Goal: Transaction & Acquisition: Obtain resource

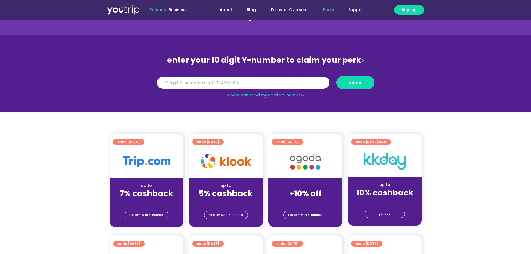
scroll to position [56, 0]
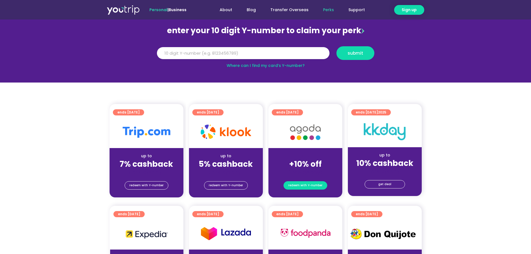
click at [310, 186] on span "redeem with Y-number" at bounding box center [305, 186] width 34 height 8
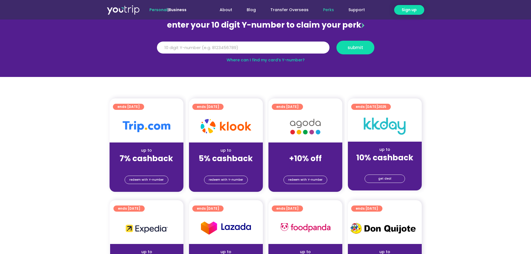
click at [307, 157] on strong "+10% off" at bounding box center [305, 158] width 33 height 11
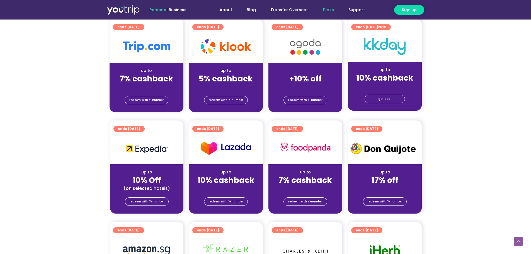
scroll to position [145, 0]
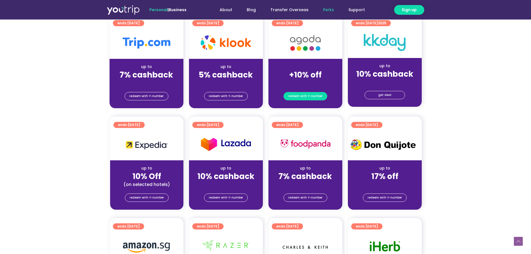
click at [313, 95] on span "redeem with Y-number" at bounding box center [305, 96] width 34 height 8
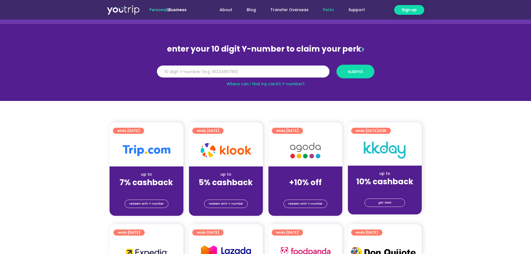
scroll to position [6, 0]
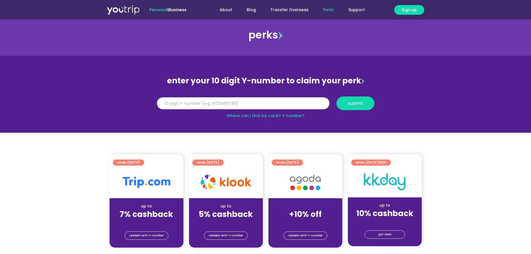
click at [215, 96] on div "Y Number submit" at bounding box center [265, 103] width 223 height 19
click at [219, 101] on input "Y Number" at bounding box center [243, 103] width 173 height 12
click at [216, 102] on input "Y Number" at bounding box center [243, 103] width 173 height 12
paste input "8123841773"
type input "8123841773"
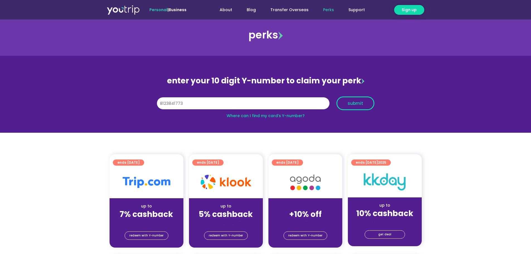
click at [356, 106] on button "submit" at bounding box center [356, 103] width 38 height 14
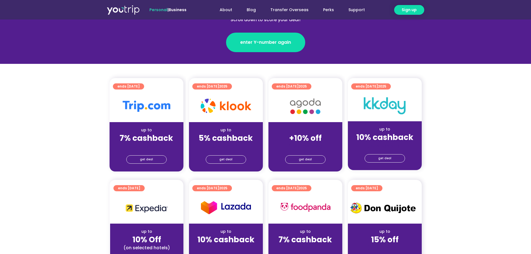
scroll to position [112, 0]
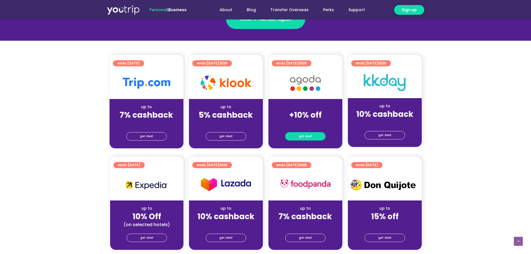
click at [310, 139] on span "get deal" at bounding box center [305, 136] width 13 height 8
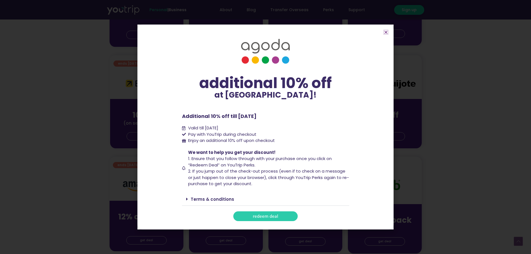
scroll to position [223, 0]
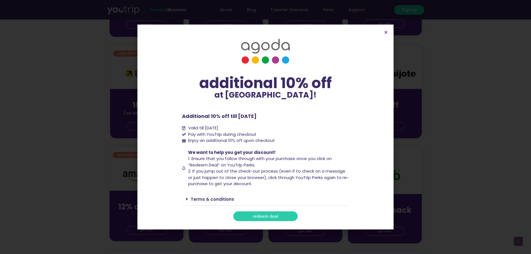
click at [191, 199] on link "Terms & conditions" at bounding box center [212, 199] width 43 height 6
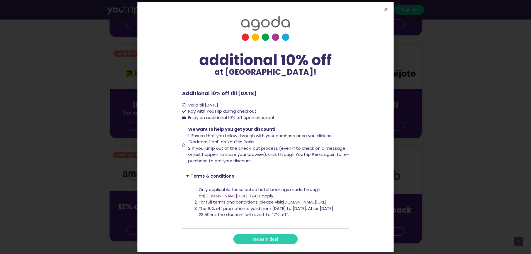
click at [386, 9] on icon "Close" at bounding box center [386, 9] width 4 height 4
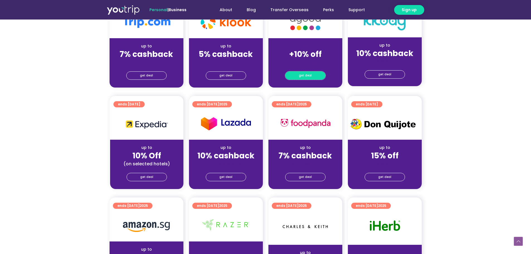
scroll to position [167, 0]
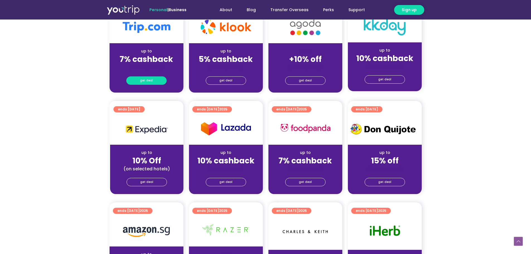
click at [147, 81] on span "get deal" at bounding box center [146, 81] width 13 height 8
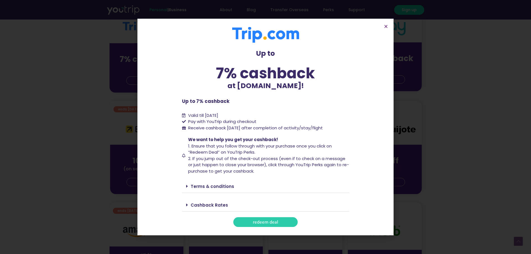
click at [223, 206] on link "Cashback Rates" at bounding box center [209, 205] width 37 height 6
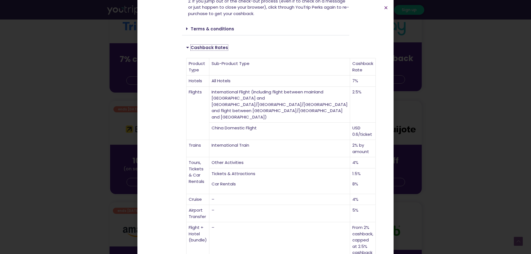
scroll to position [146, 0]
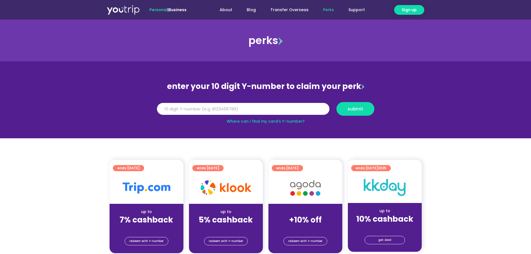
click at [214, 110] on input "Y Number" at bounding box center [243, 109] width 173 height 12
paste input "8123841773"
type input "8123841773"
click at [358, 108] on span "submit" at bounding box center [356, 109] width 16 height 4
